Goal: Information Seeking & Learning: Learn about a topic

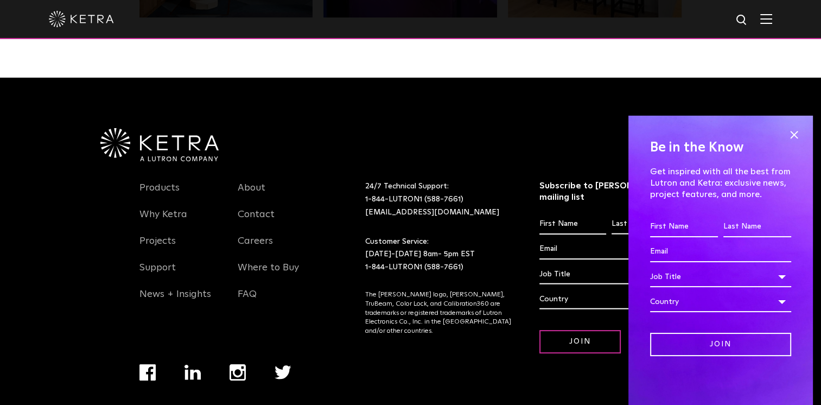
scroll to position [2281, 0]
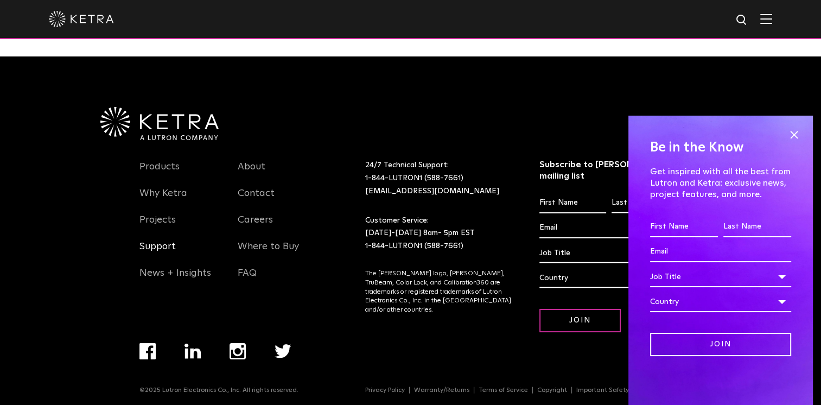
click at [163, 249] on link "Support" at bounding box center [157, 252] width 36 height 25
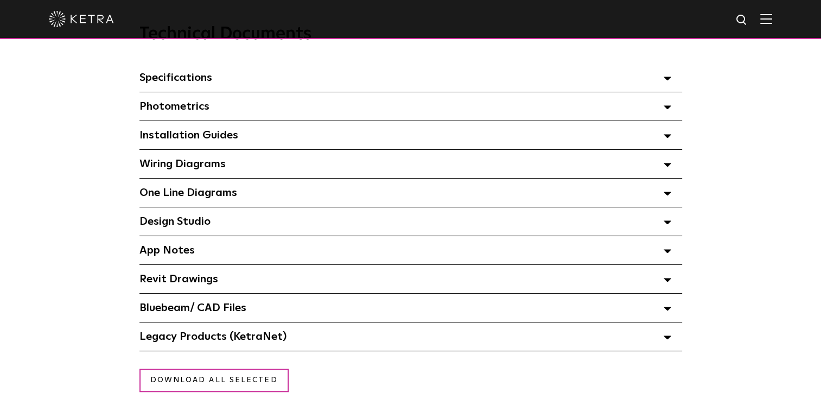
scroll to position [785, 0]
click at [664, 225] on polygon at bounding box center [667, 222] width 7 height 3
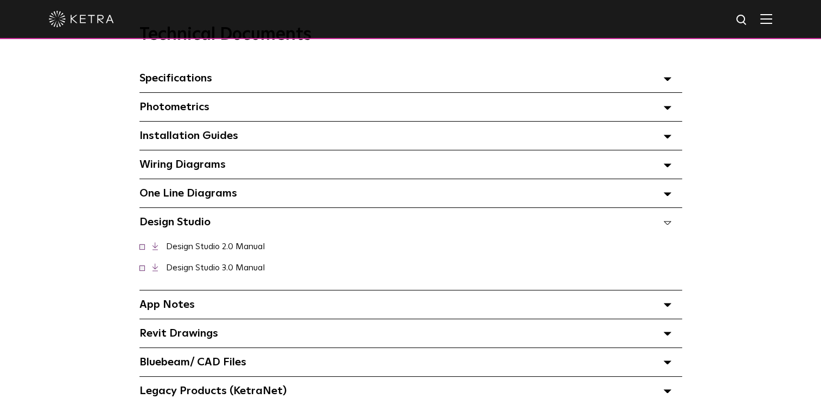
click at [667, 225] on icon at bounding box center [668, 223] width 8 height 4
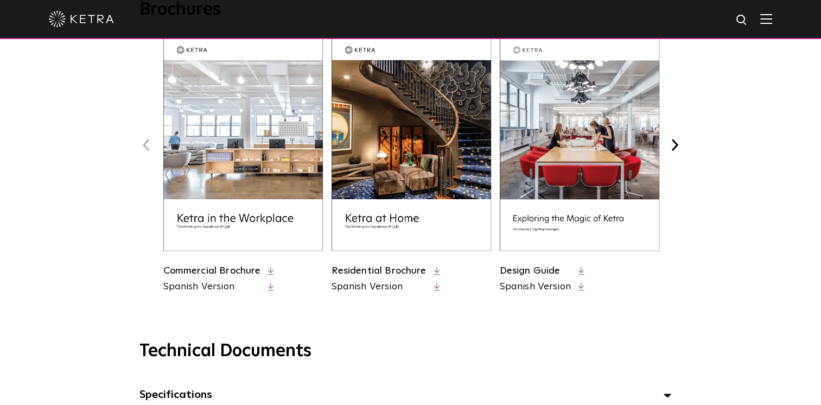
scroll to position [467, 0]
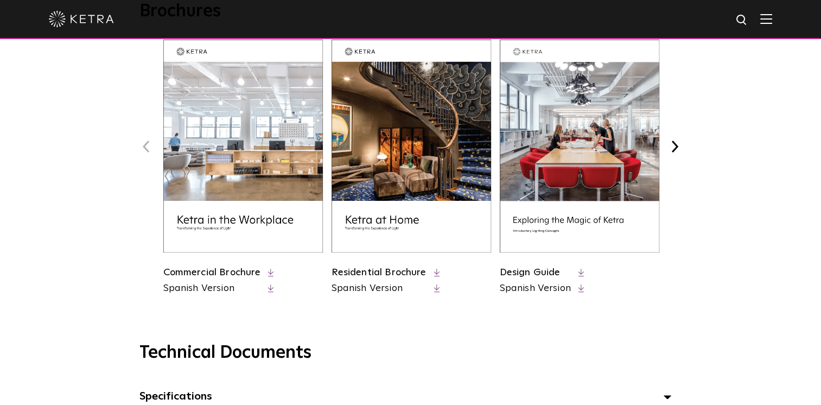
click at [409, 271] on link "Residential Brochure" at bounding box center [379, 273] width 95 height 10
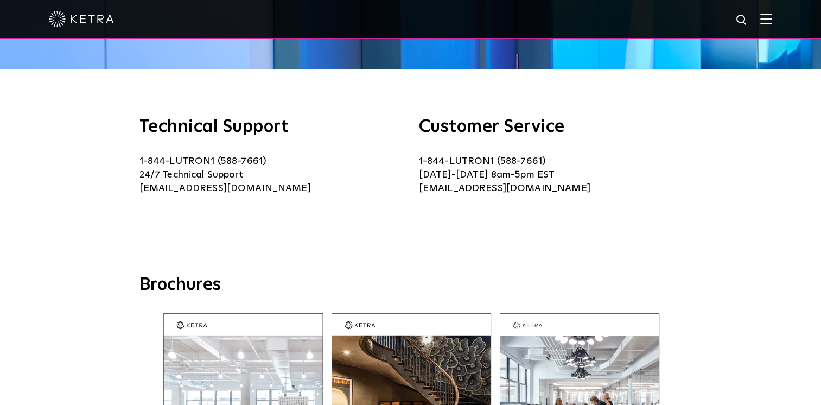
scroll to position [193, 0]
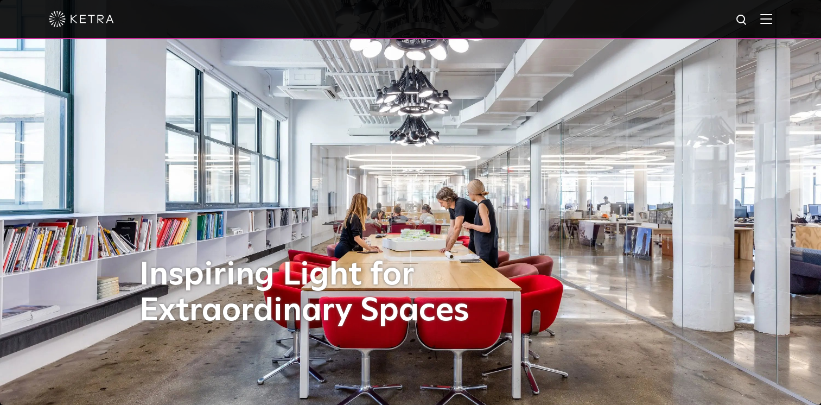
click at [772, 19] on img at bounding box center [766, 19] width 12 height 10
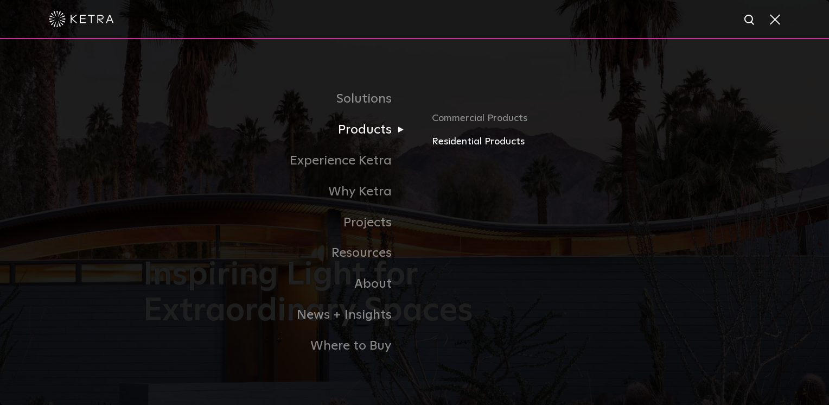
click at [449, 142] on link "Residential Products" at bounding box center [559, 142] width 254 height 16
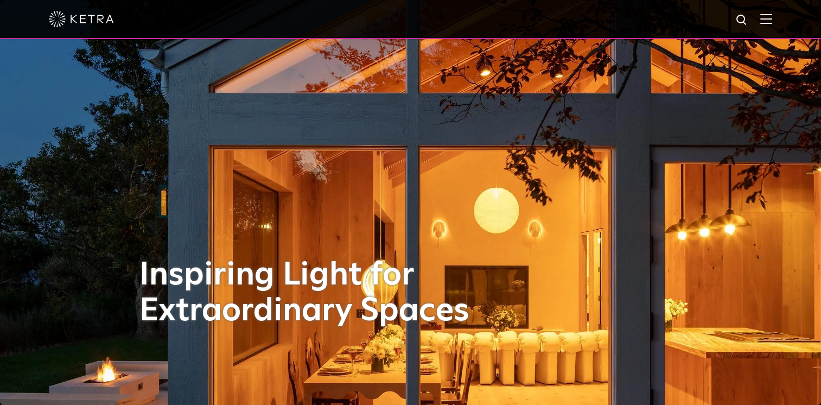
click at [772, 16] on img at bounding box center [766, 19] width 12 height 10
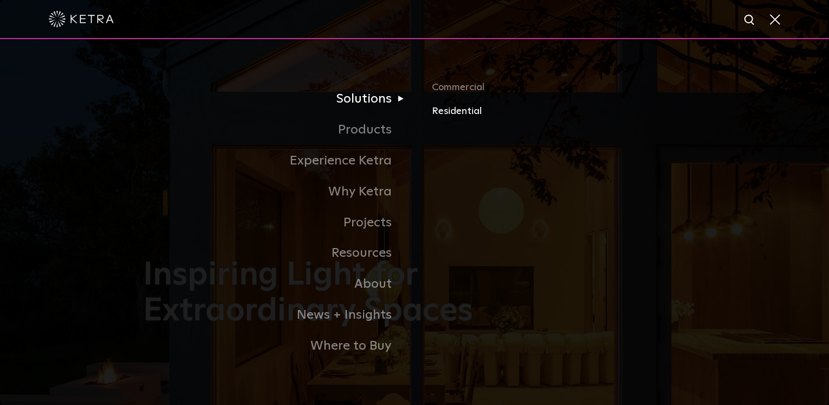
click at [445, 113] on link "Residential" at bounding box center [559, 111] width 254 height 16
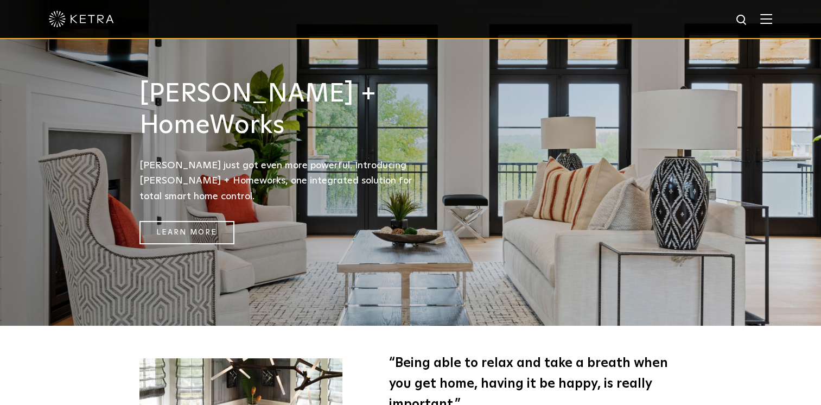
scroll to position [1383, 0]
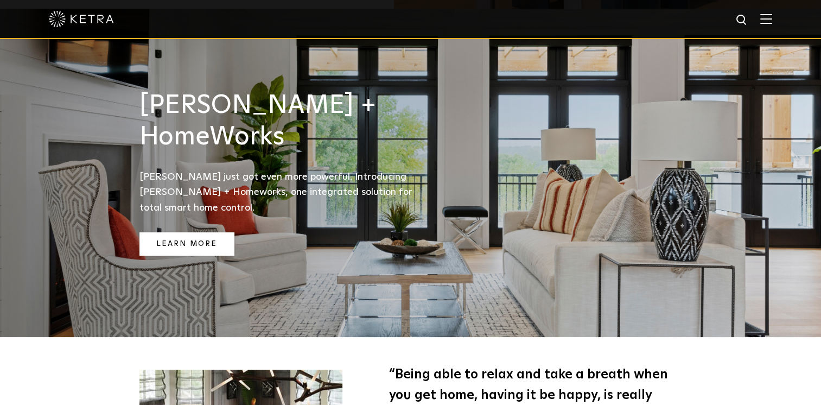
click at [185, 232] on link "Learn More" at bounding box center [186, 243] width 95 height 23
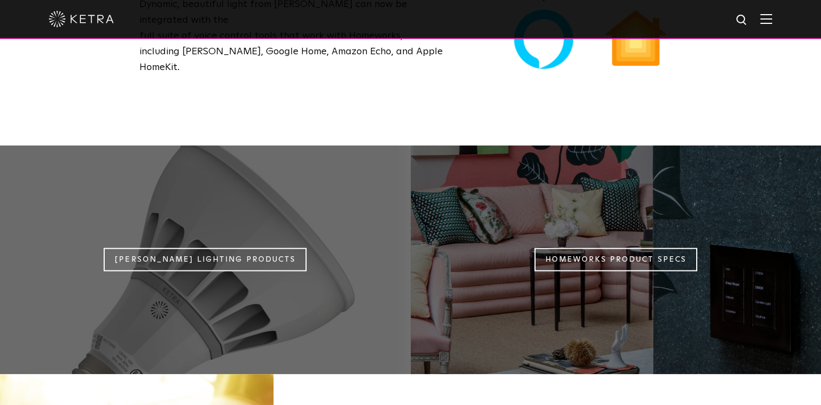
scroll to position [831, 0]
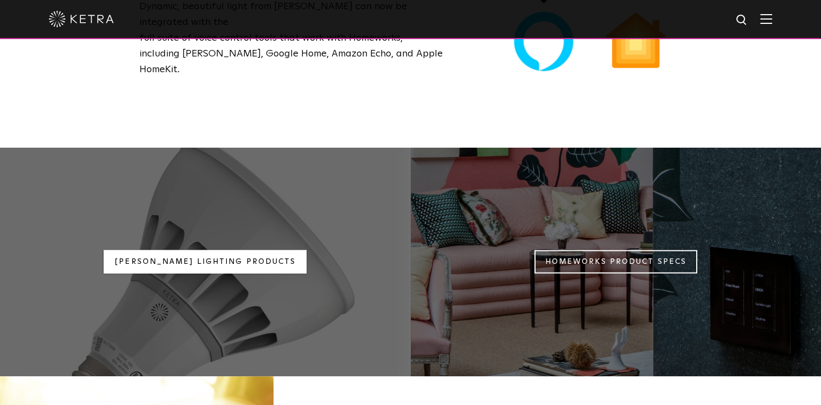
click at [213, 250] on link "[PERSON_NAME] Lighting Products" at bounding box center [205, 261] width 203 height 23
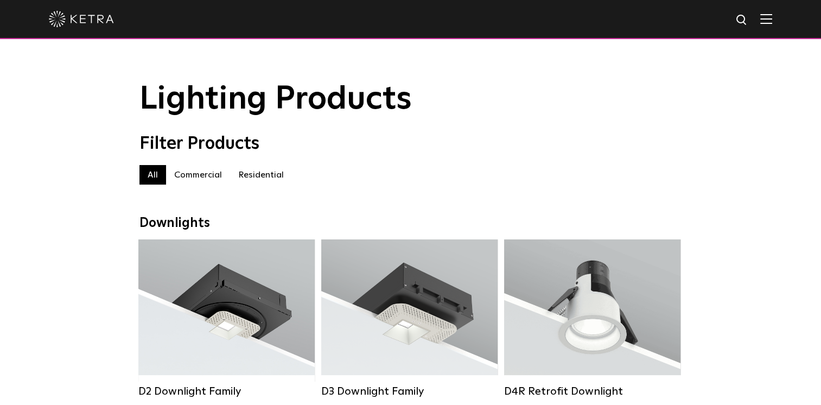
click at [254, 174] on label "Residential" at bounding box center [261, 175] width 62 height 20
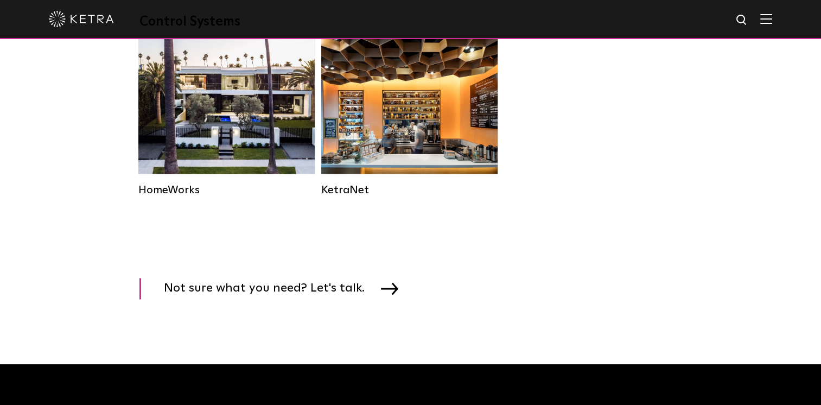
scroll to position [1459, 0]
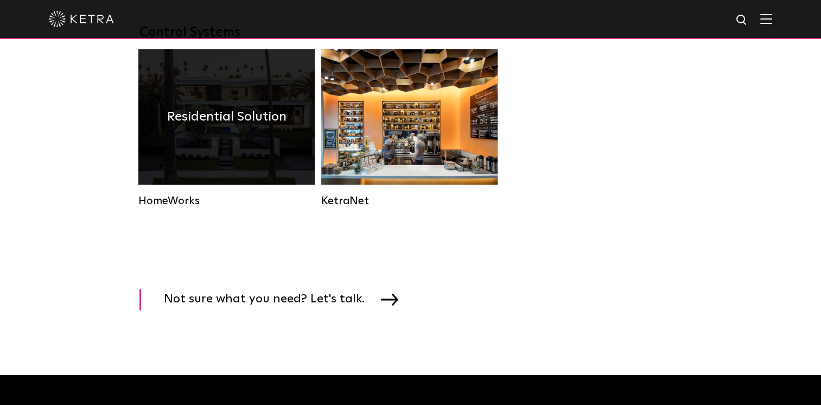
click at [251, 179] on div "Residential Solution" at bounding box center [226, 117] width 176 height 136
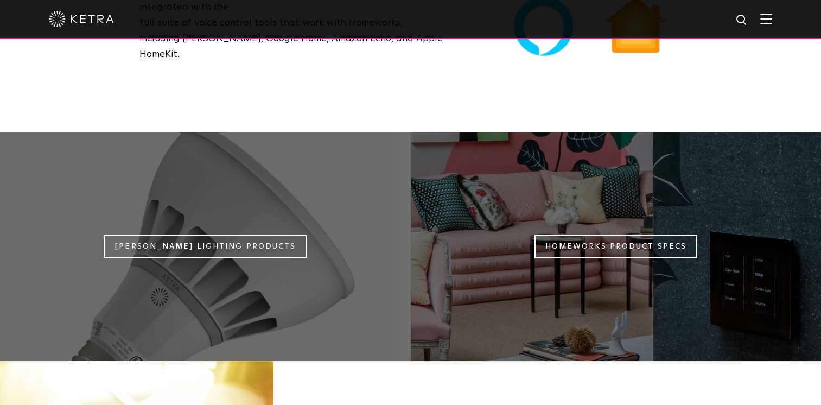
scroll to position [844, 0]
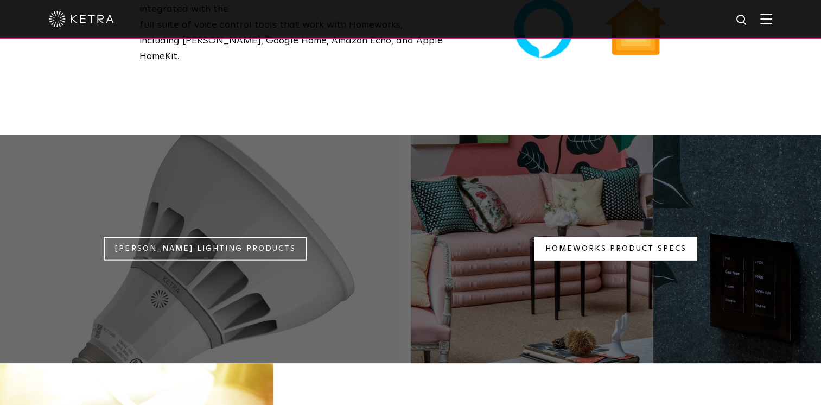
click at [586, 237] on link "Homeworks Product Specs" at bounding box center [616, 248] width 163 height 23
